Goal: Information Seeking & Learning: Compare options

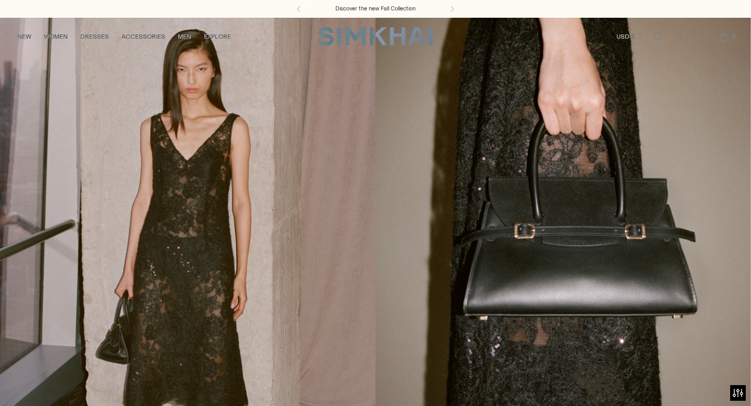
click at [663, 36] on link "Open search modal" at bounding box center [658, 36] width 21 height 21
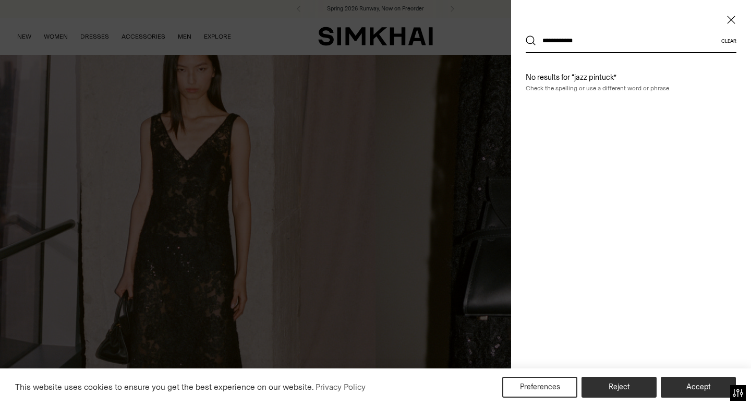
type input "**********"
click at [526, 35] on button "Search" at bounding box center [531, 40] width 10 height 10
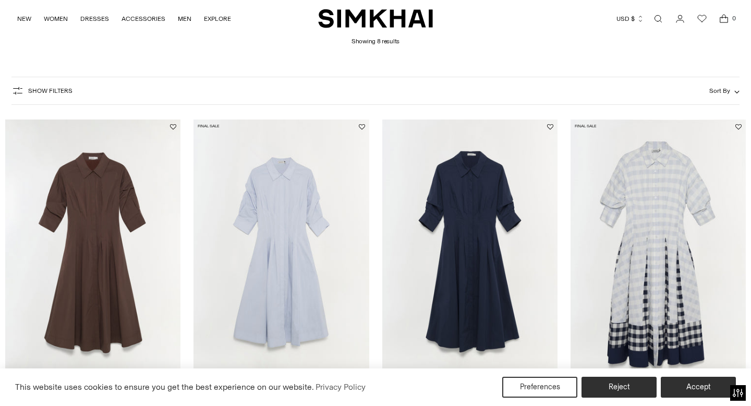
scroll to position [214, 0]
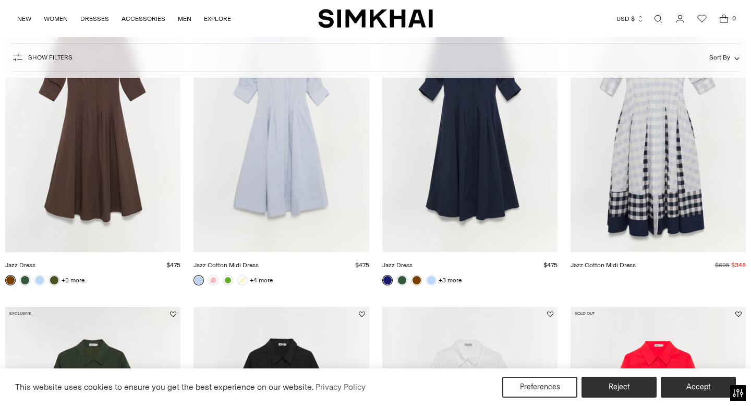
click at [259, 261] on link "Jazz Cotton Midi Dress" at bounding box center [225, 264] width 65 height 7
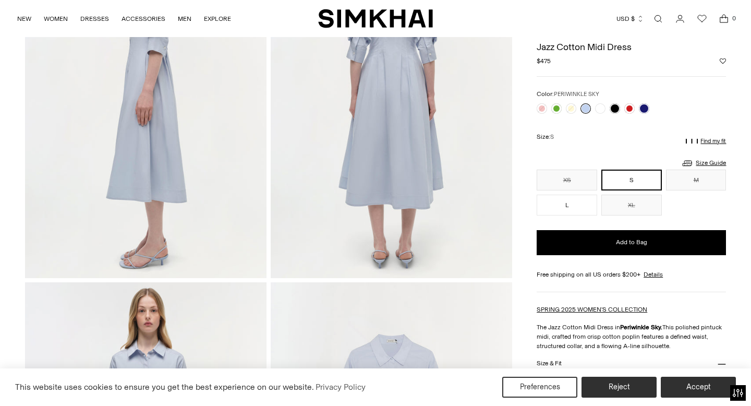
scroll to position [494, 0]
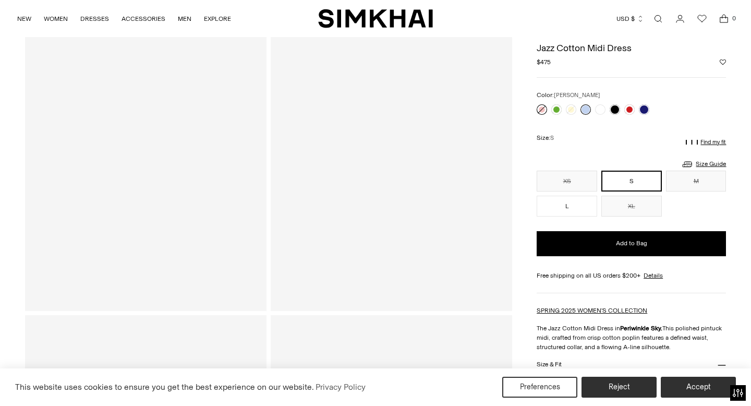
click at [543, 108] on link at bounding box center [542, 109] width 10 height 10
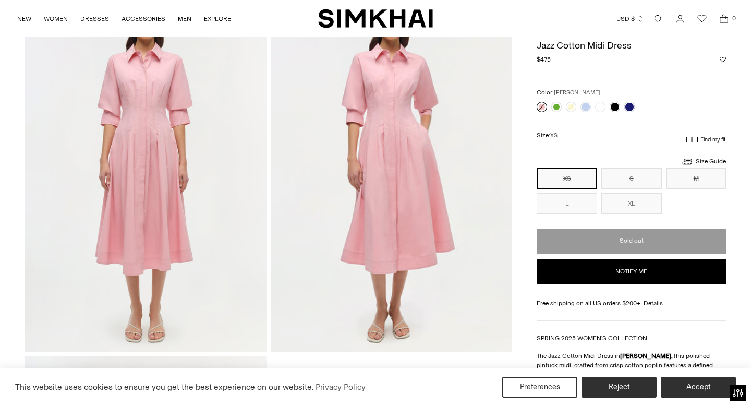
scroll to position [807, 0]
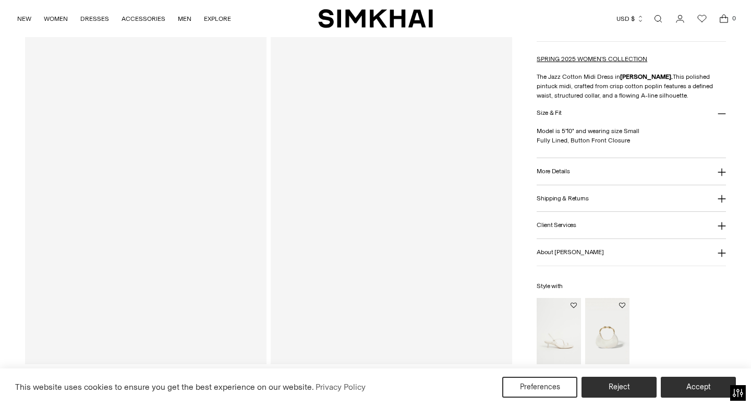
click at [582, 108] on div "Jazz Cotton Midi Dress Regular price $475 Unit price / per Color: PERIWINKLE SK…" at bounding box center [631, 59] width 189 height 609
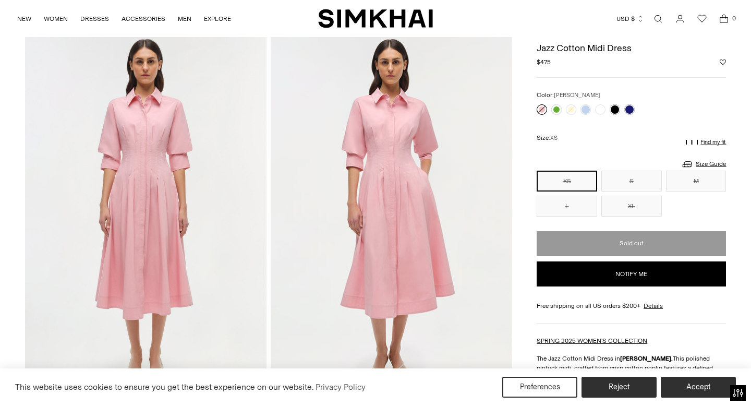
scroll to position [774, 0]
click at [586, 110] on link at bounding box center [585, 109] width 10 height 10
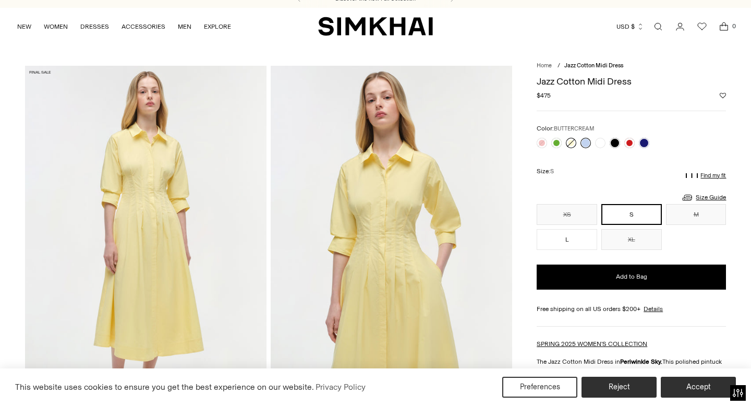
click at [570, 144] on link at bounding box center [571, 143] width 10 height 10
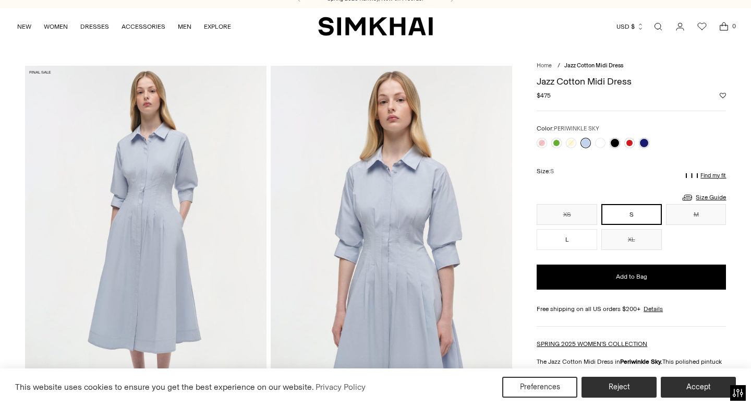
click at [660, 31] on link "Open search modal" at bounding box center [658, 26] width 21 height 21
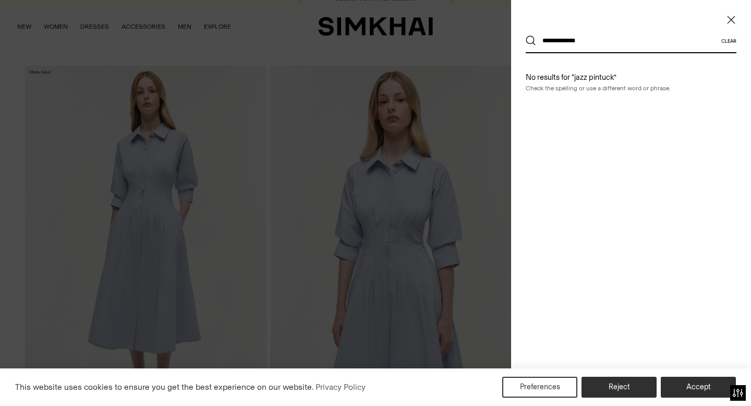
type input "**********"
click at [526, 35] on button "Search" at bounding box center [531, 40] width 10 height 10
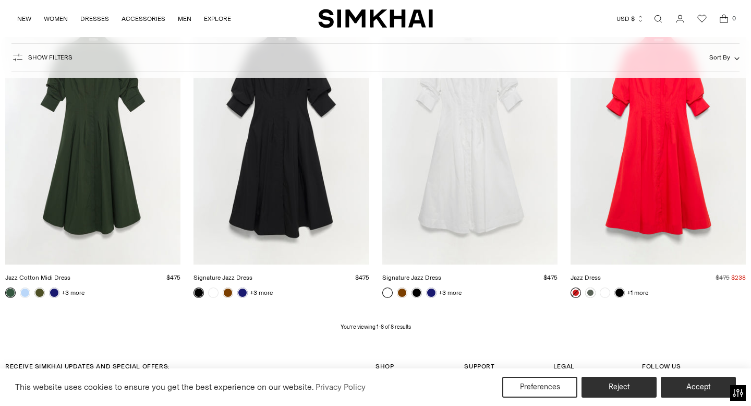
scroll to position [500, 0]
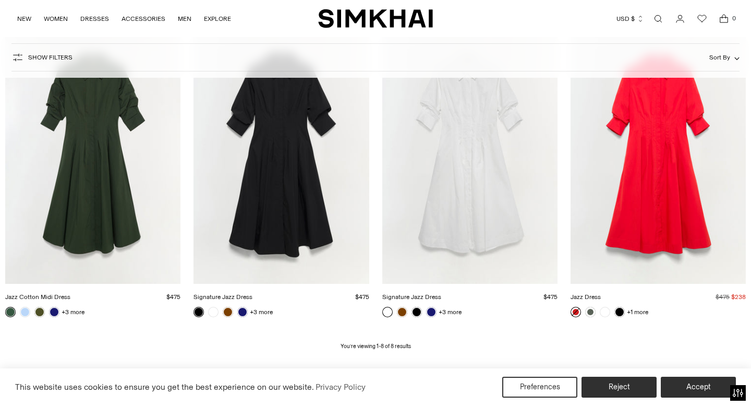
click at [229, 300] on link "Signature Jazz Dress" at bounding box center [222, 296] width 59 height 7
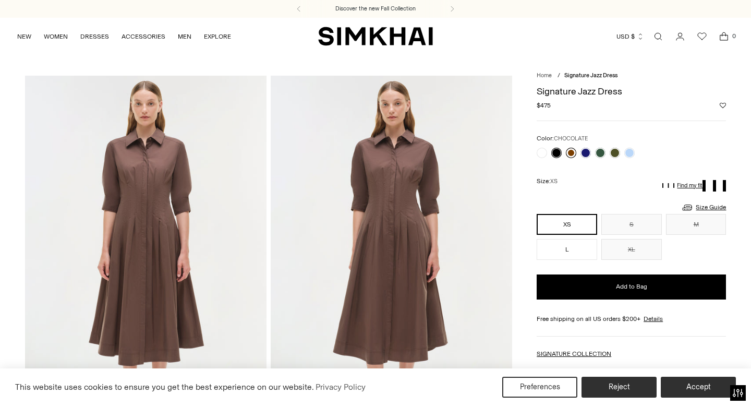
click at [573, 152] on link at bounding box center [571, 153] width 10 height 10
click at [657, 37] on link "Open search modal" at bounding box center [658, 36] width 21 height 21
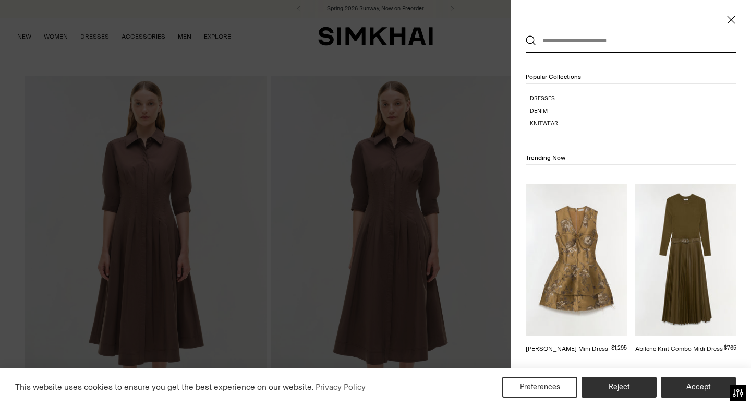
paste input "**********"
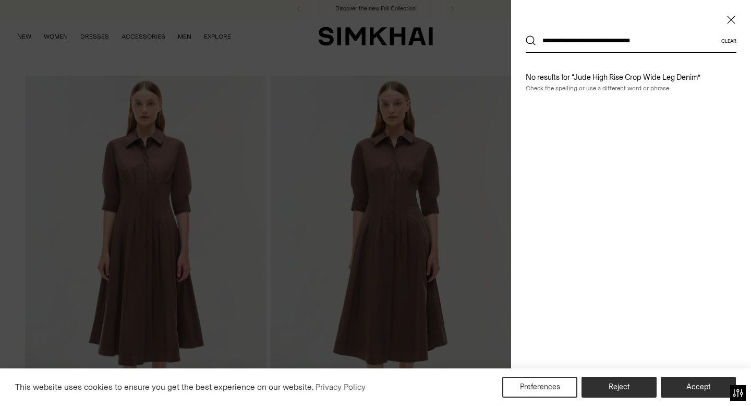
type input "**********"
click at [526, 35] on button "Search" at bounding box center [531, 40] width 10 height 10
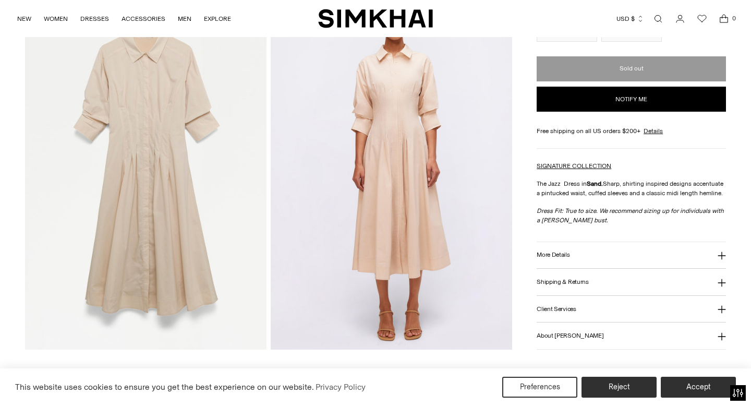
scroll to position [817, 0]
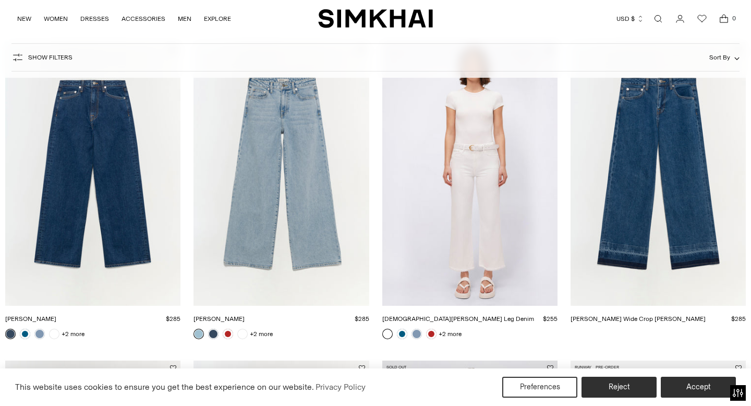
scroll to position [149, 0]
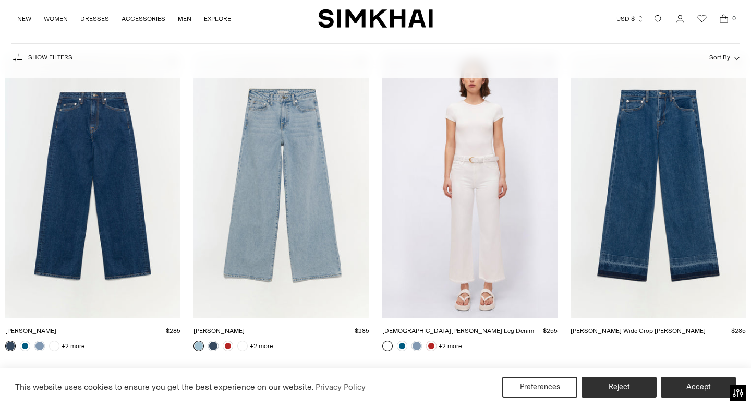
click at [670, 327] on link "[PERSON_NAME] Wide Crop [PERSON_NAME]" at bounding box center [637, 330] width 135 height 7
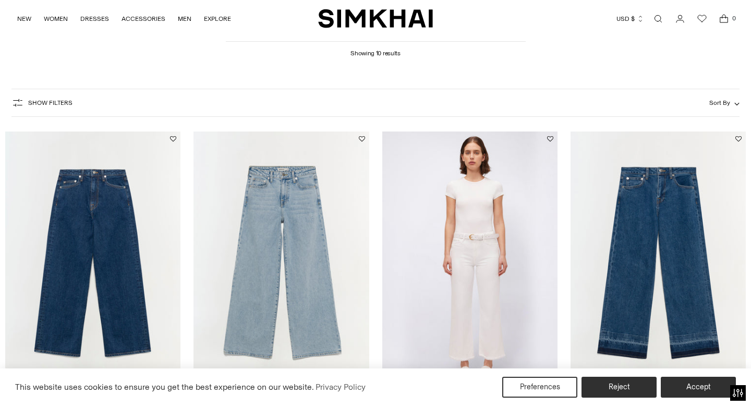
scroll to position [145, 0]
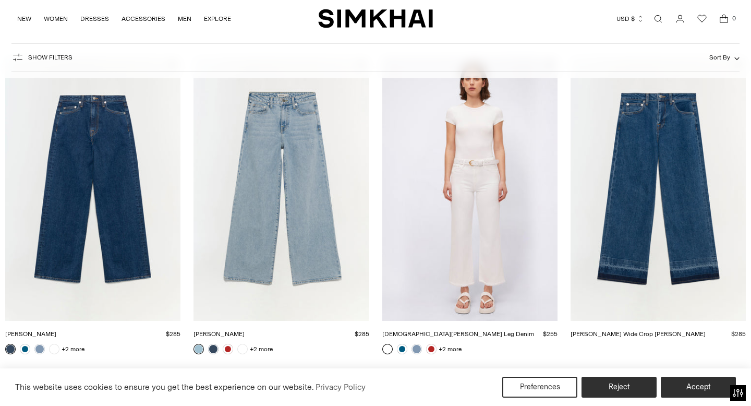
click at [56, 330] on link "Jude Denim" at bounding box center [30, 333] width 51 height 7
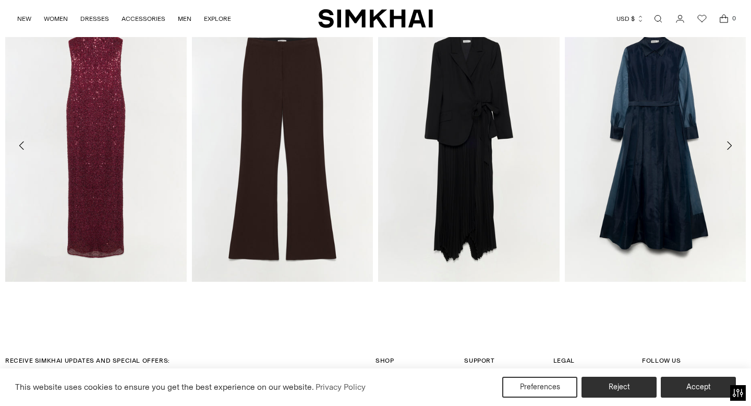
scroll to position [1601, 0]
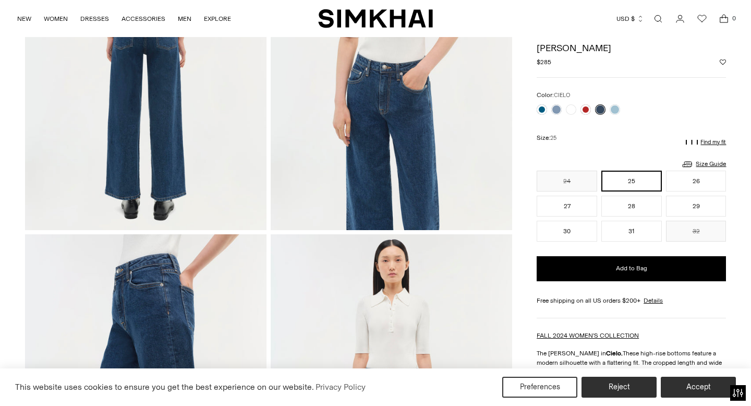
scroll to position [400, 0]
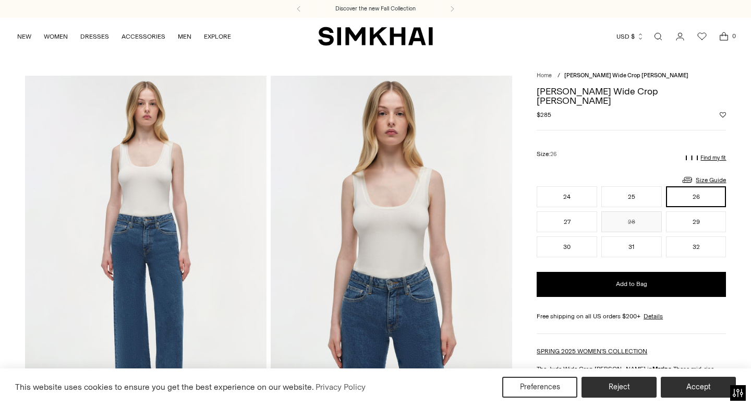
click at [654, 36] on link "Open search modal" at bounding box center [658, 36] width 21 height 21
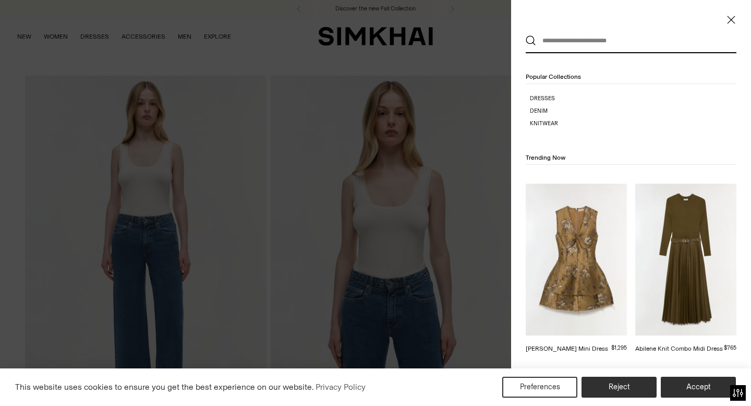
click at [628, 42] on input "text" at bounding box center [628, 40] width 185 height 23
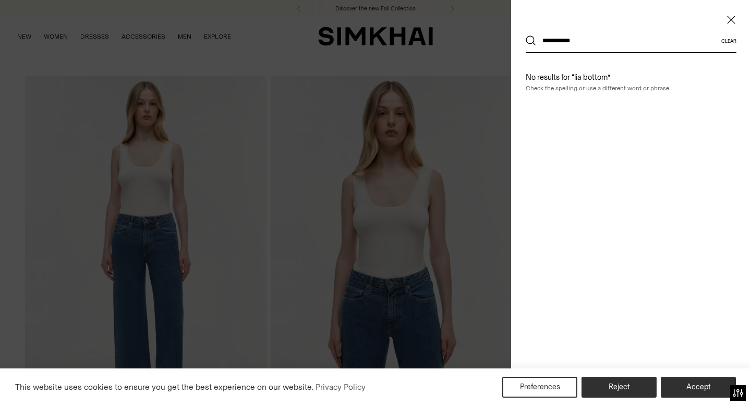
type input "**********"
click at [526, 35] on button "Search" at bounding box center [531, 40] width 10 height 10
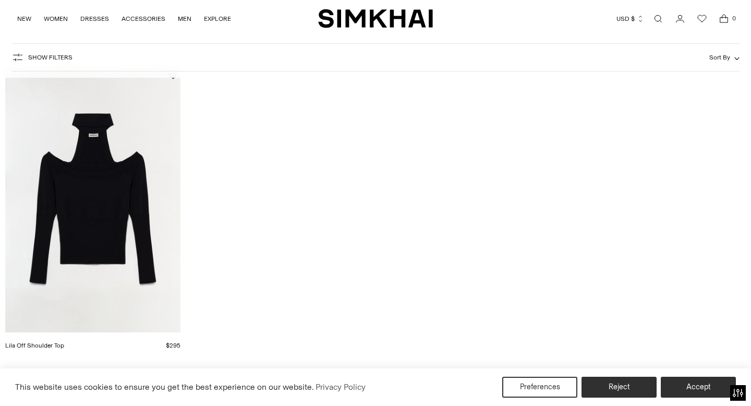
scroll to position [132, 0]
click at [663, 20] on link "Open search modal" at bounding box center [658, 18] width 21 height 21
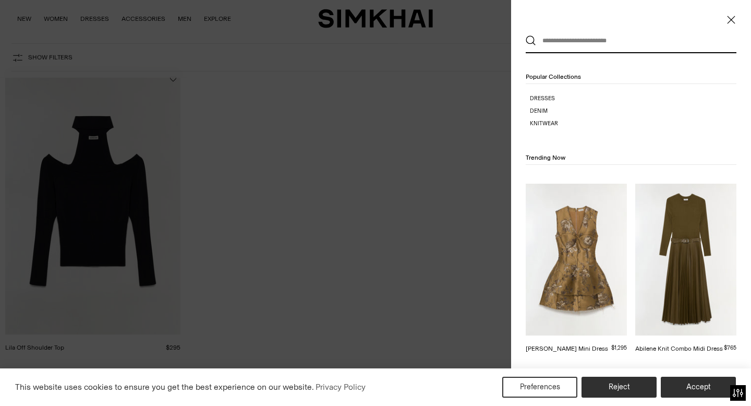
scroll to position [0, 0]
click at [624, 44] on input "text" at bounding box center [628, 40] width 185 height 23
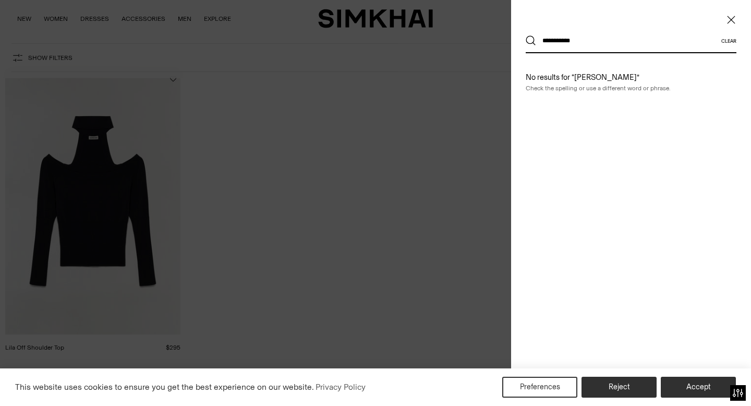
type input "**********"
click at [526, 35] on button "Search" at bounding box center [531, 40] width 10 height 10
